Goal: Task Accomplishment & Management: Complete application form

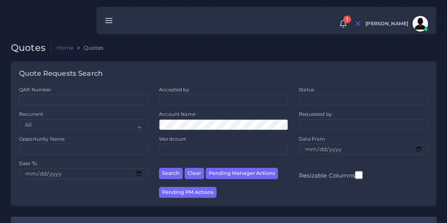
click at [145, 46] on ol "Home Quotes" at bounding box center [189, 47] width 276 height 11
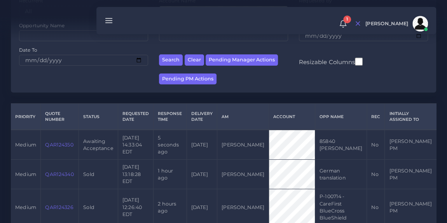
scroll to position [116, 0]
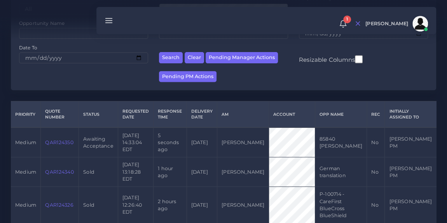
click at [58, 144] on link "QAR124350" at bounding box center [59, 143] width 28 height 6
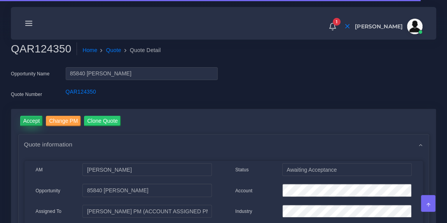
click at [32, 123] on input "Accept" at bounding box center [31, 121] width 23 height 11
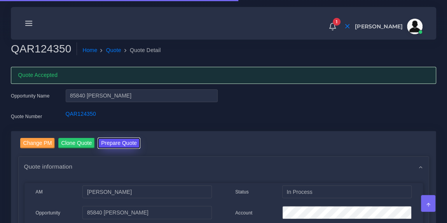
click at [110, 142] on button "Prepare Quote" at bounding box center [119, 143] width 42 height 11
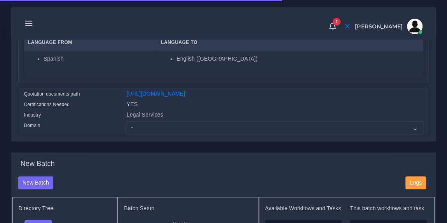
scroll to position [156, 0]
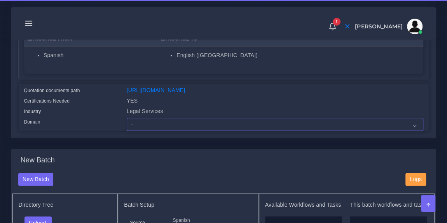
click at [164, 131] on select "- Advertising and Media Agriculture, Forestry and Fishing Architecture, Buildin…" at bounding box center [275, 124] width 297 height 13
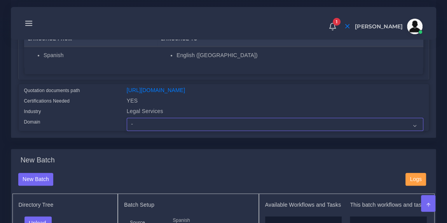
select select "Legal Services"
click at [127, 123] on select "- Advertising and Media Agriculture, Forestry and Fishing Architecture, Buildin…" at bounding box center [275, 124] width 297 height 13
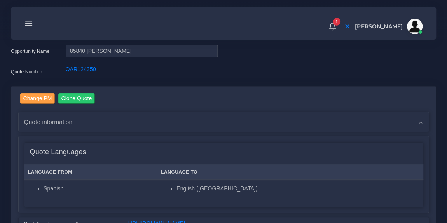
scroll to position [0, 0]
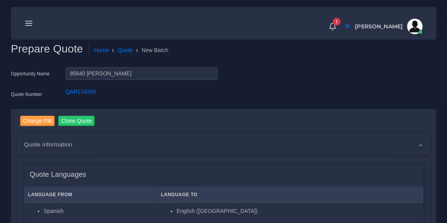
click at [238, 91] on div "Opportunity Name 85840 Leon Kibrit Quote Number QAR124350" at bounding box center [223, 88] width 437 height 42
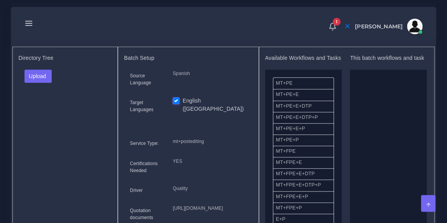
scroll to position [304, 0]
click at [46, 76] on button "Upload" at bounding box center [39, 75] width 28 height 13
click at [45, 109] on label "Files" at bounding box center [52, 105] width 54 height 10
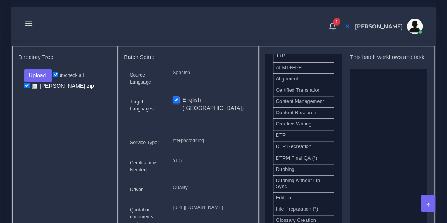
scroll to position [220, 0]
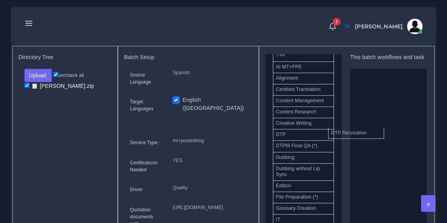
drag, startPoint x: 314, startPoint y: 151, endPoint x: 383, endPoint y: 132, distance: 71.5
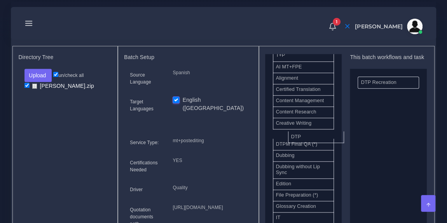
drag, startPoint x: 324, startPoint y: 143, endPoint x: 401, endPoint y: 144, distance: 76.6
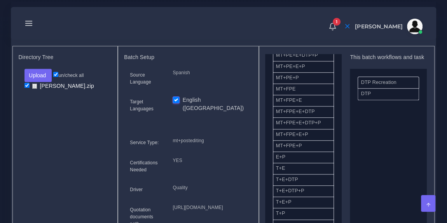
scroll to position [0, 0]
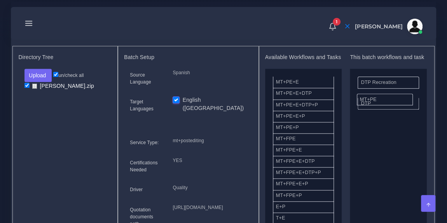
drag, startPoint x: 312, startPoint y: 91, endPoint x: 396, endPoint y: 102, distance: 84.7
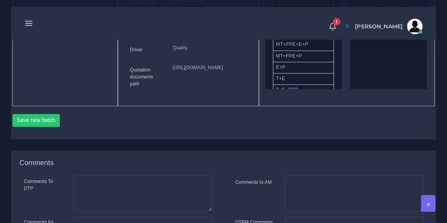
scroll to position [460, 0]
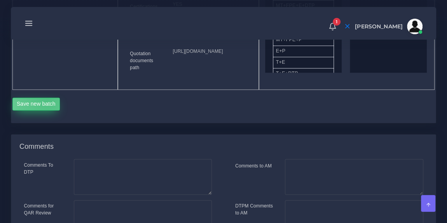
click at [47, 111] on button "Save new batch" at bounding box center [36, 104] width 48 height 13
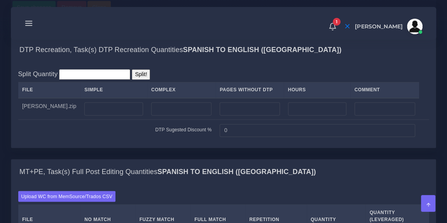
scroll to position [578, 0]
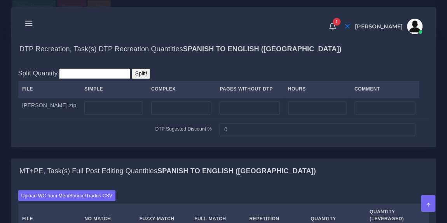
click at [39, 13] on button "Save changes" at bounding box center [34, 6] width 44 height 13
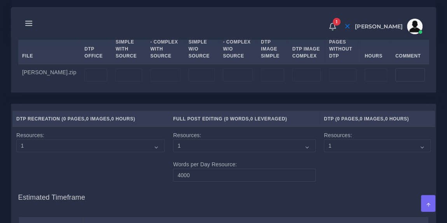
scroll to position [868, 0]
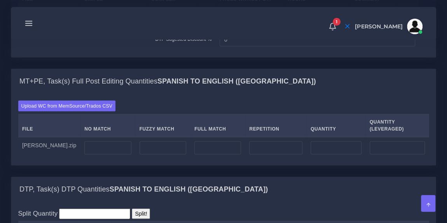
scroll to position [645, 0]
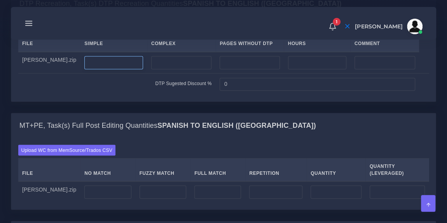
click at [110, 69] on input "number" at bounding box center [113, 62] width 59 height 13
click at [187, 54] on div "Split Quantity Split! File Simple Complex Pages Without DTP Hours Comment Leon …" at bounding box center [223, 58] width 425 height 85
click at [114, 69] on input "1" at bounding box center [113, 62] width 59 height 13
type input "15"
click at [187, 59] on div "Split Quantity Split! File Simple Complex Pages Without DTP Hours Comment Leon …" at bounding box center [223, 58] width 425 height 85
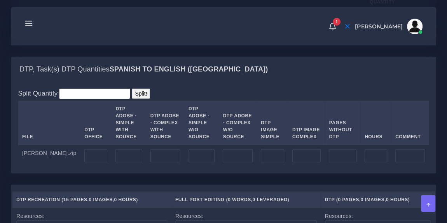
scroll to position [813, 0]
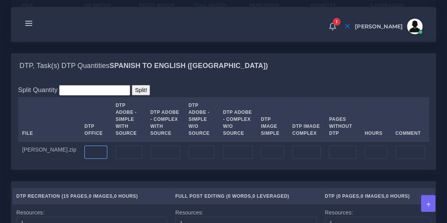
click at [84, 159] on input "number" at bounding box center [95, 152] width 23 height 13
type input "15"
click at [166, 136] on div "Split Quantity Split! File DTP Office DTP Adobe - Simple With Source DTP Adobe …" at bounding box center [223, 124] width 411 height 78
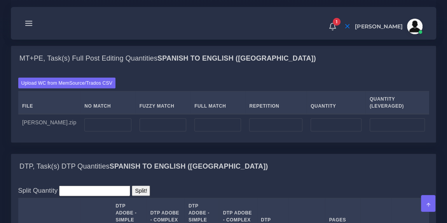
scroll to position [714, 0]
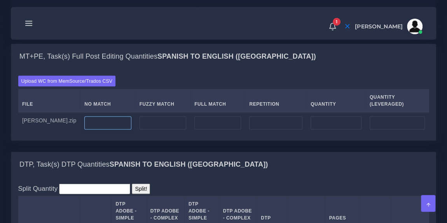
click at [95, 130] on input "number" at bounding box center [107, 122] width 47 height 13
type input "2313"
click at [140, 130] on input "number" at bounding box center [163, 122] width 47 height 13
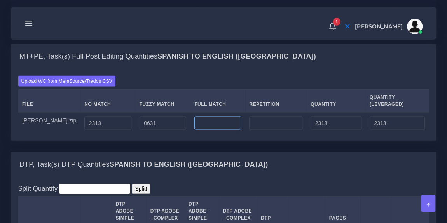
type input "631"
type input "2944"
type input "2628"
click at [215, 130] on input "number" at bounding box center [217, 122] width 47 height 13
type input "224"
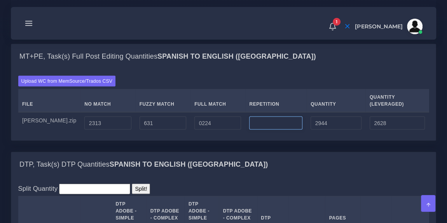
type input "3168"
type input "2684"
click at [249, 130] on input "number" at bounding box center [275, 122] width 53 height 13
type input "824"
type input "3992"
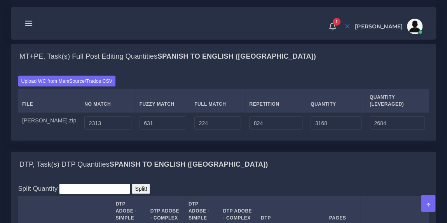
type input "2890"
click at [260, 116] on div "Upload WC from MemSource/Trados CSV File No Match Fuzzy Match Full Match Repeti…" at bounding box center [223, 104] width 411 height 58
click at [289, 69] on div "MT+PE, Task(s) Full Post Editing Quantities Spanish TO English (US)" at bounding box center [223, 56] width 425 height 25
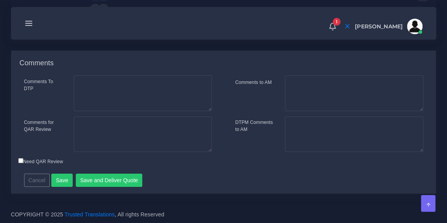
scroll to position [1190, 0]
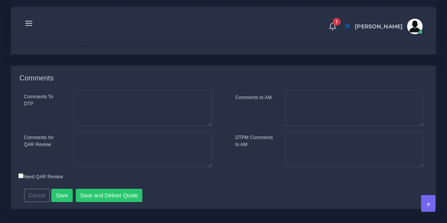
type input "1;3"
drag, startPoint x: 103, startPoint y: 64, endPoint x: 115, endPoint y: 63, distance: 11.7
click at [115, 31] on span at bounding box center [112, 25] width 12 height 12
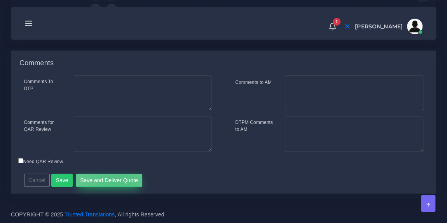
click at [114, 184] on button "Save and Deliver Quote" at bounding box center [109, 180] width 67 height 13
